Goal: Find specific page/section: Find specific page/section

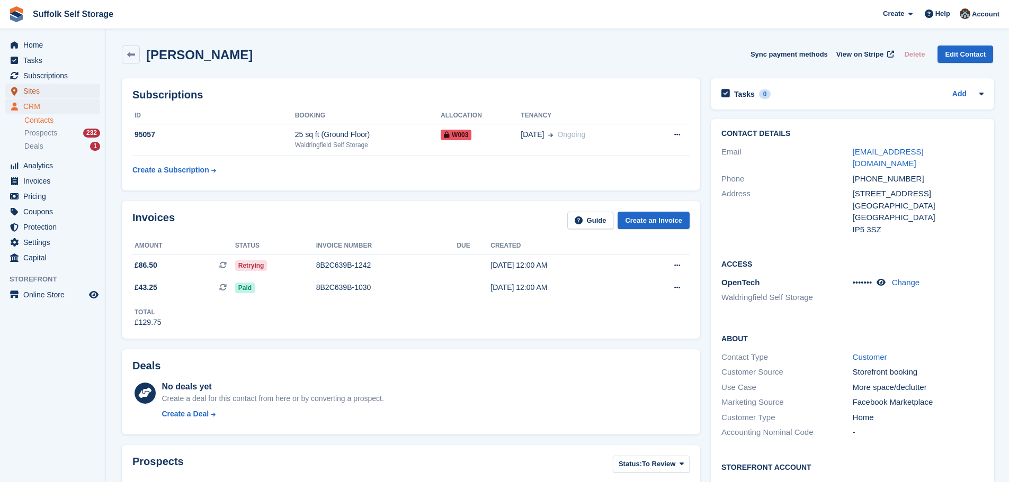
click at [34, 90] on span "Sites" at bounding box center [55, 91] width 64 height 15
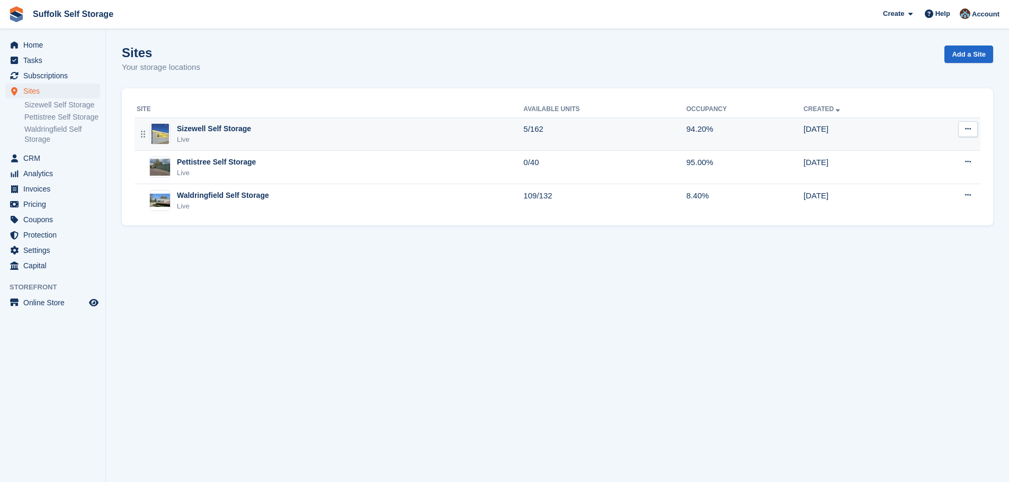
click at [263, 137] on div "Sizewell Self Storage Live" at bounding box center [330, 134] width 387 height 22
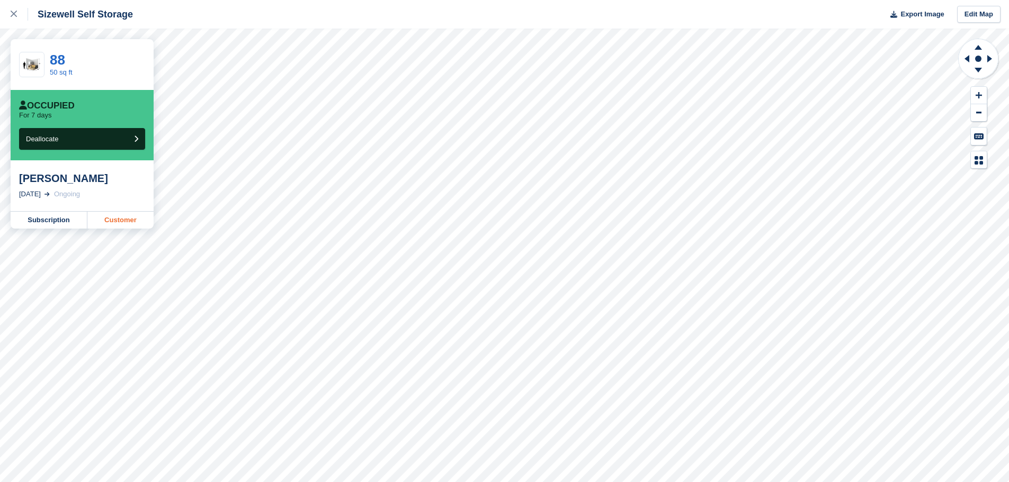
click at [113, 223] on link "Customer" at bounding box center [120, 220] width 66 height 17
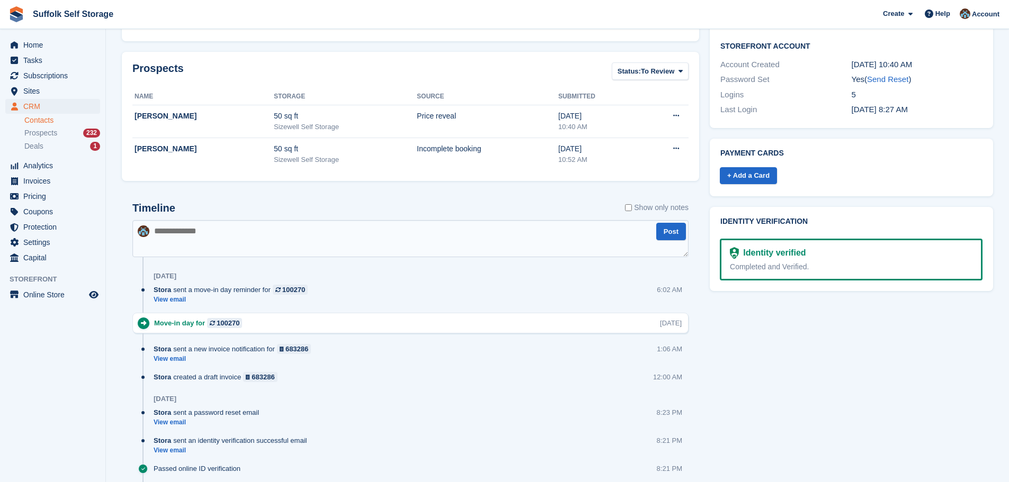
scroll to position [53, 0]
